Goal: Information Seeking & Learning: Find specific fact

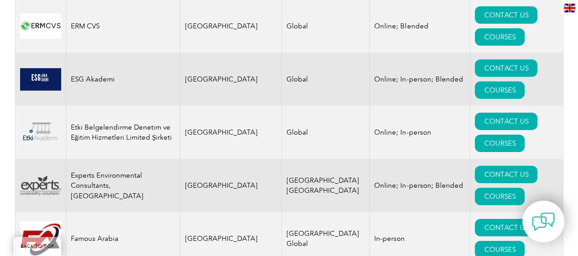
scroll to position [4899, 0]
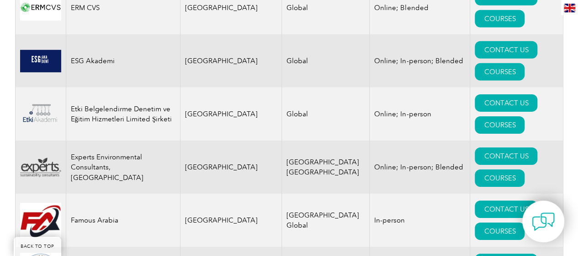
drag, startPoint x: 109, startPoint y: 206, endPoint x: 69, endPoint y: 196, distance: 40.7
copy td "International Services of Compliance"
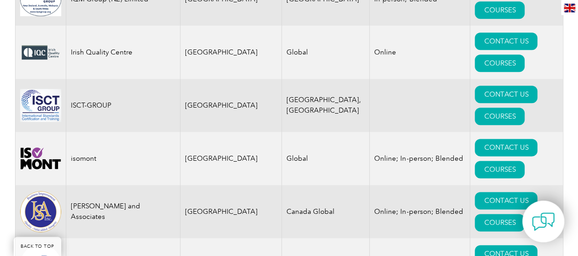
scroll to position [7459, 0]
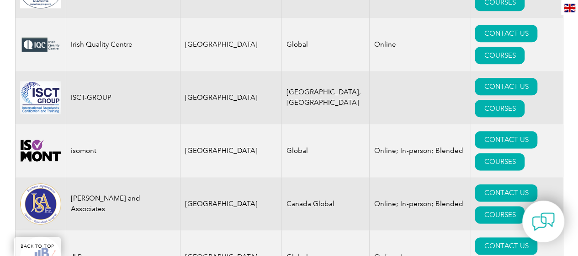
copy tr "PMS Certification Private Limited"
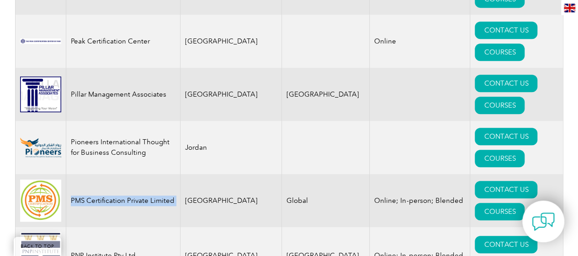
scroll to position [10640, 0]
